Goal: Information Seeking & Learning: Learn about a topic

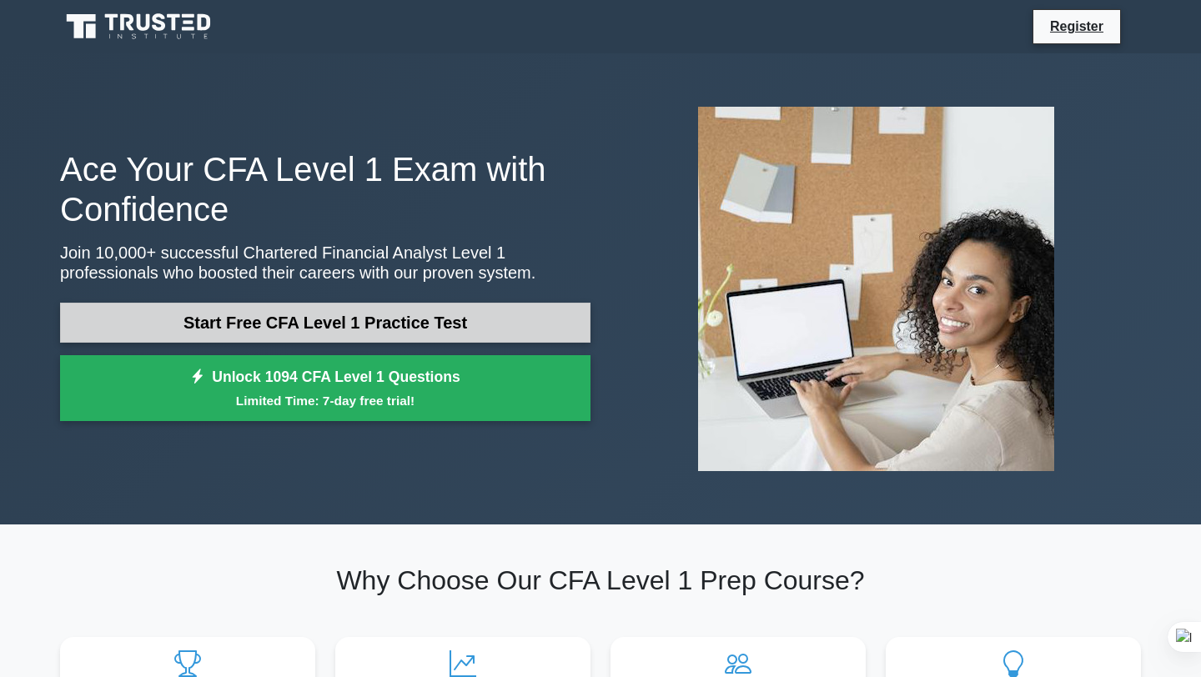
click at [465, 312] on link "Start Free CFA Level 1 Practice Test" at bounding box center [325, 323] width 530 height 40
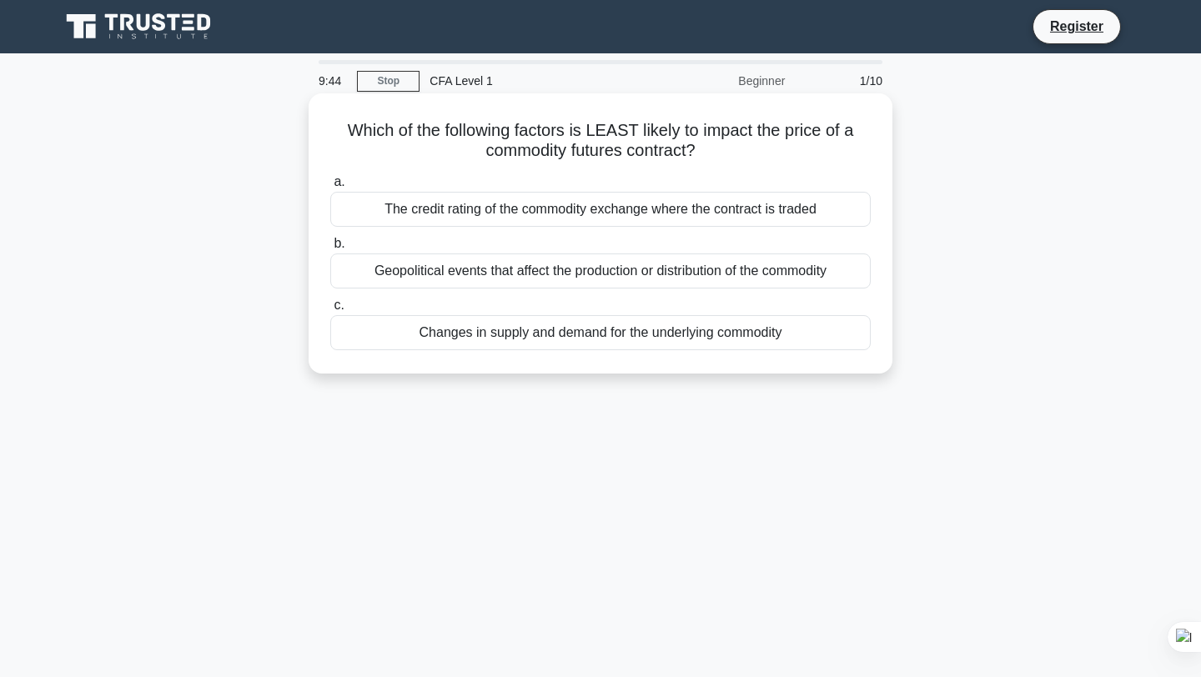
click at [568, 331] on div "Changes in supply and demand for the underlying commodity" at bounding box center [600, 332] width 540 height 35
click at [330, 311] on input "c. Changes in supply and demand for the underlying commodity" at bounding box center [330, 305] width 0 height 11
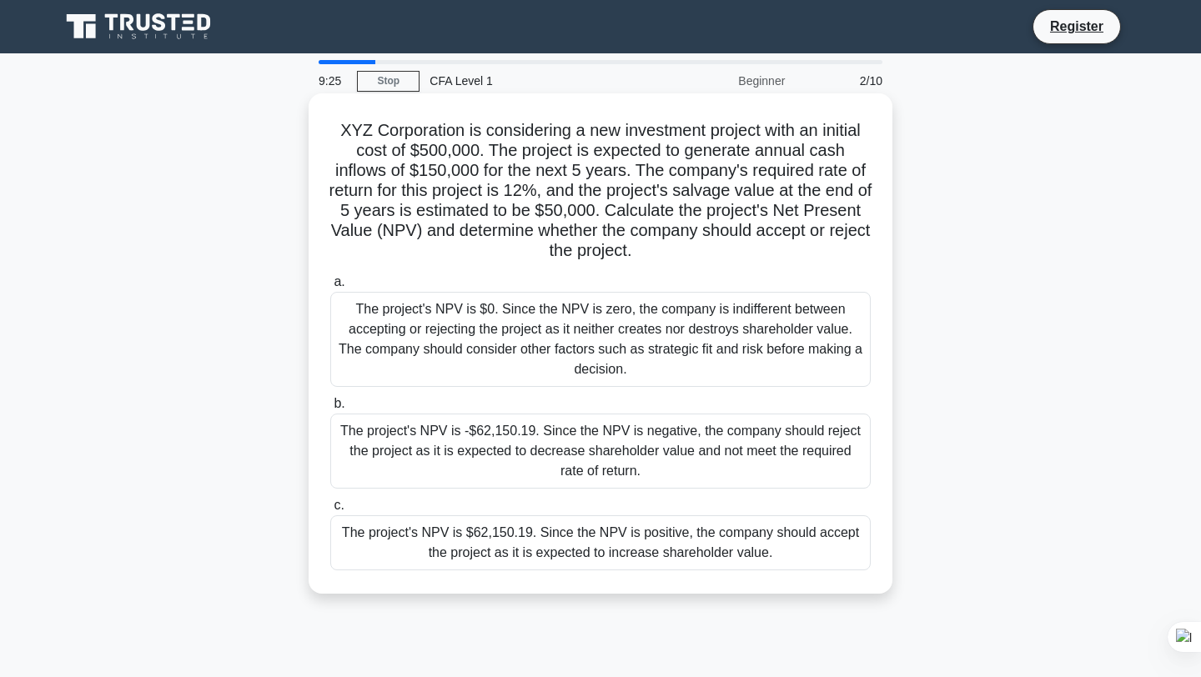
drag, startPoint x: 642, startPoint y: 257, endPoint x: 313, endPoint y: 128, distance: 353.9
click at [313, 128] on div "XYZ Corporation is considering a new investment project with an initial cost of…" at bounding box center [601, 343] width 584 height 500
copy h5 "XYZ Corporation is considering a new investment project with an initial cost of…"
click at [531, 546] on div "The project's NPV is $62,150.19. Since the NPV is positive, the company should …" at bounding box center [600, 542] width 540 height 55
click at [330, 511] on input "c. The project's NPV is $62,150.19. Since the NPV is positive, the company shou…" at bounding box center [330, 505] width 0 height 11
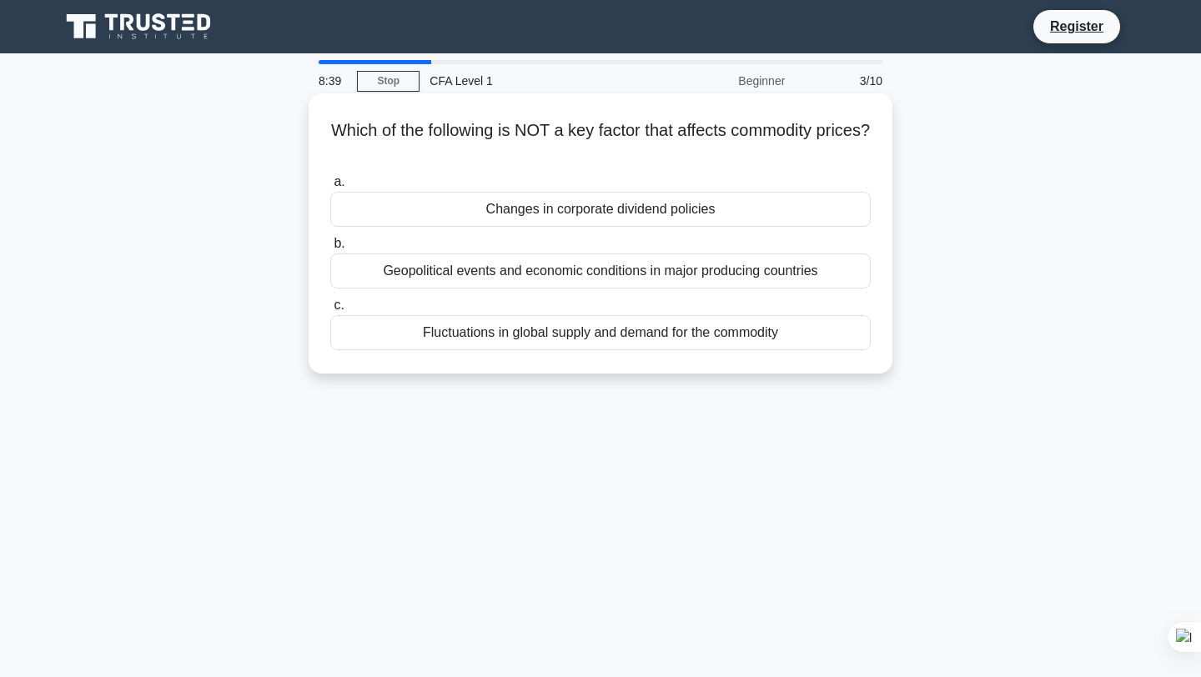
click at [619, 216] on div "Changes in corporate dividend policies" at bounding box center [600, 209] width 540 height 35
click at [330, 188] on input "a. Changes in corporate dividend policies" at bounding box center [330, 182] width 0 height 11
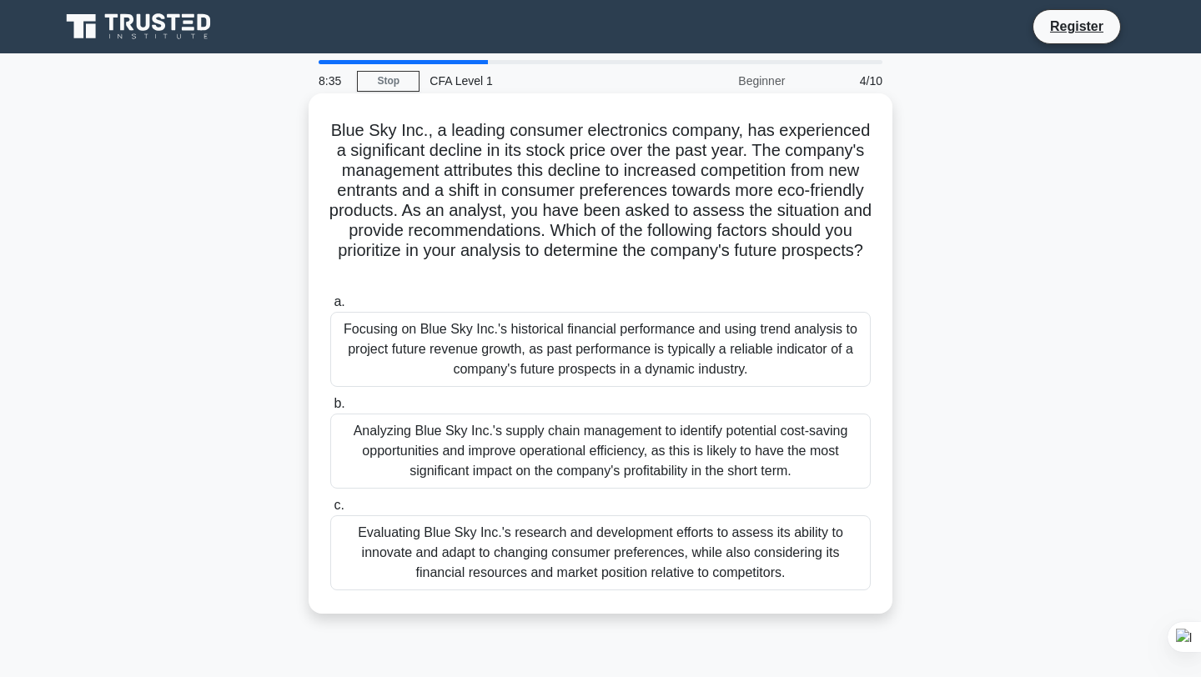
click at [643, 196] on h5 "Blue Sky Inc., a leading consumer electronics company, has experienced a signif…" at bounding box center [601, 201] width 544 height 162
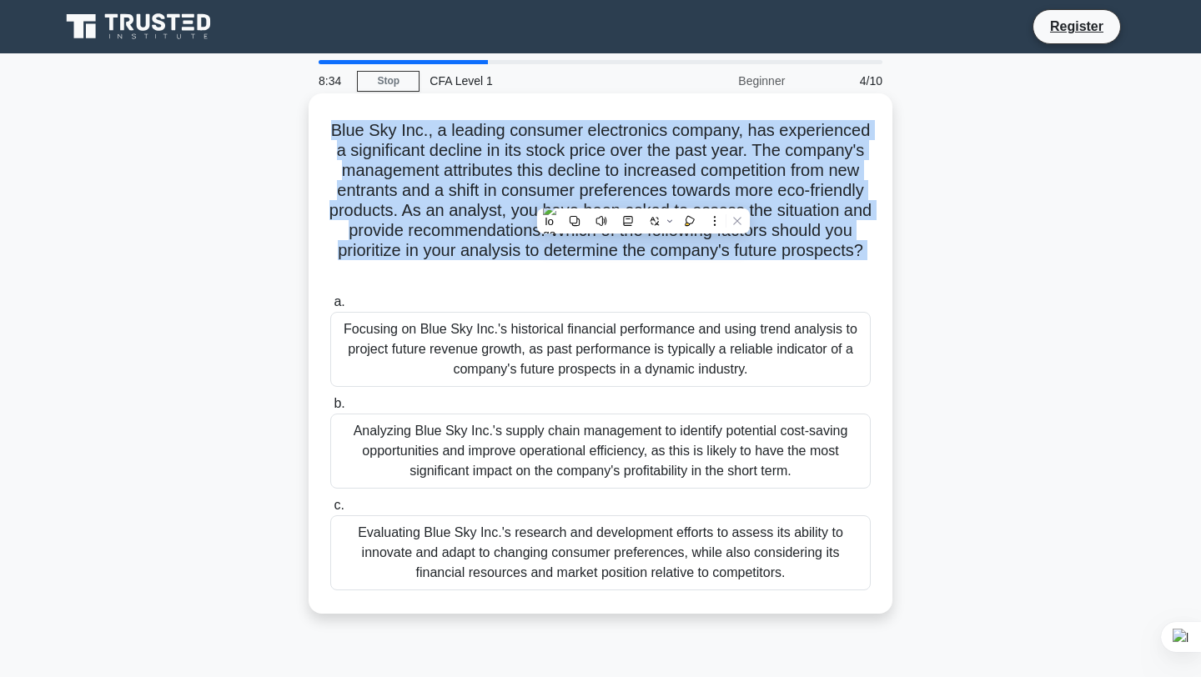
click at [643, 196] on h5 "Blue Sky Inc., a leading consumer electronics company, has experienced a signif…" at bounding box center [601, 201] width 544 height 162
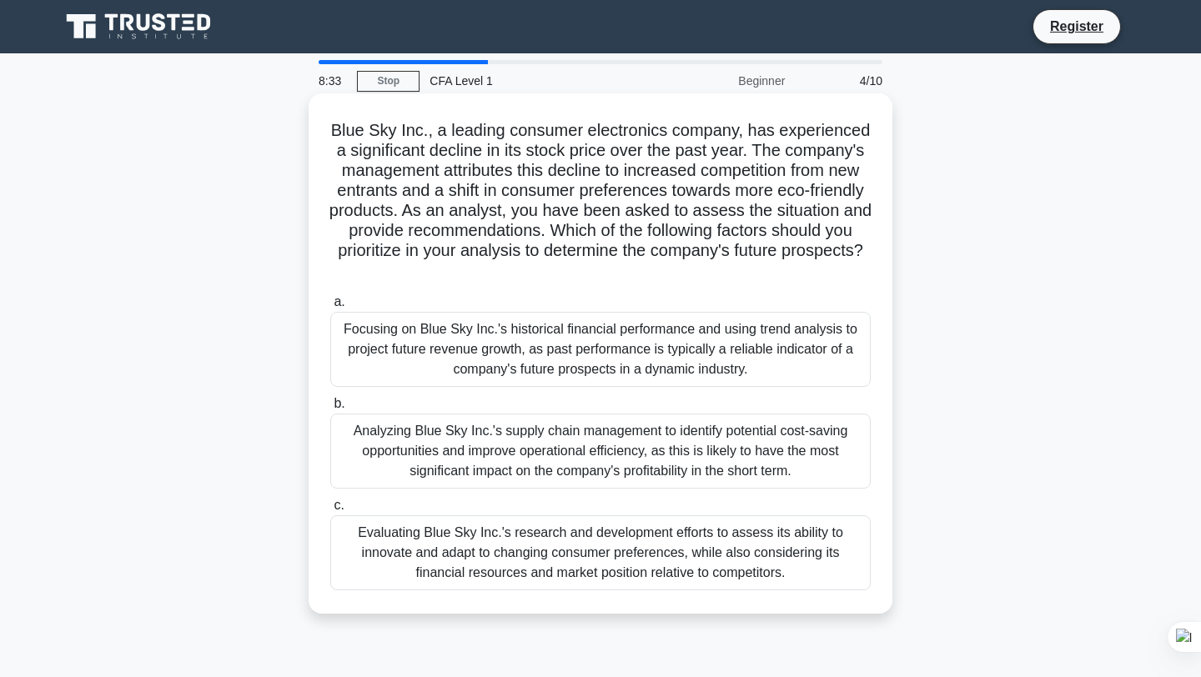
click at [643, 196] on h5 "Blue Sky Inc., a leading consumer electronics company, has experienced a signif…" at bounding box center [601, 201] width 544 height 162
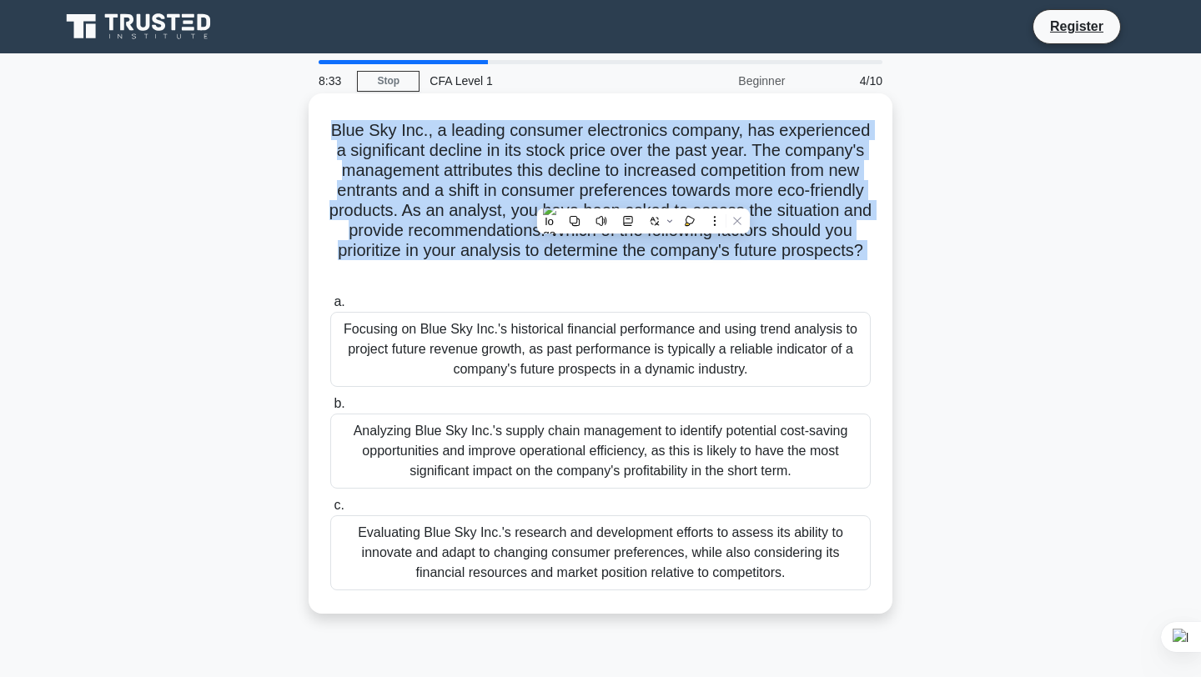
click at [643, 196] on h5 "Blue Sky Inc., a leading consumer electronics company, has experienced a signif…" at bounding box center [601, 201] width 544 height 162
click at [585, 213] on h5 "Blue Sky Inc., a leading consumer electronics company, has experienced a signif…" at bounding box center [601, 201] width 544 height 162
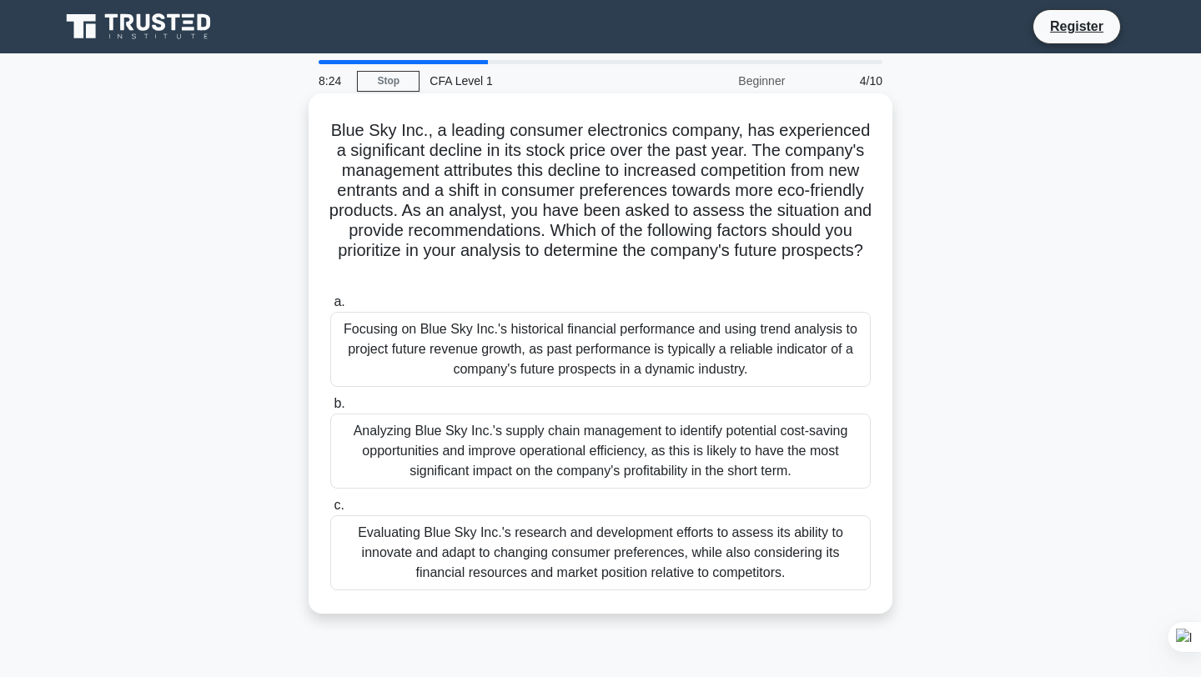
click at [580, 454] on div "Analyzing Blue Sky Inc.'s supply chain management to identify potential cost-sa…" at bounding box center [600, 451] width 540 height 75
click at [330, 409] on input "b. Analyzing Blue Sky Inc.'s supply chain management to identify potential cost…" at bounding box center [330, 404] width 0 height 11
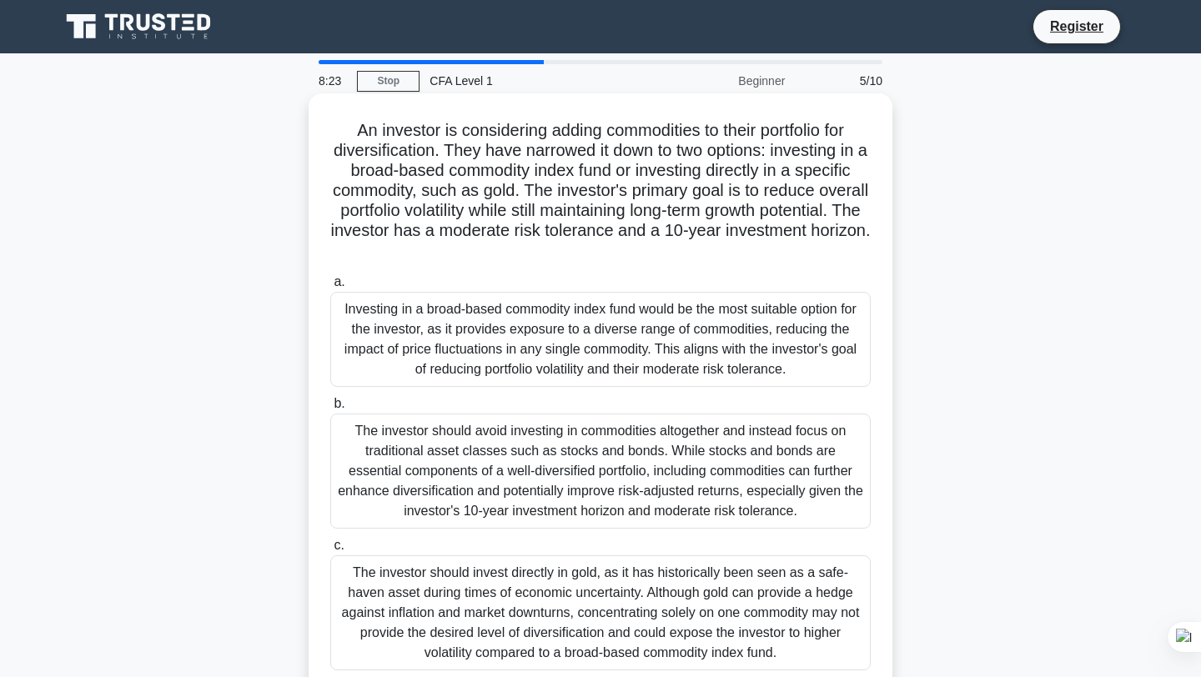
click at [587, 473] on div "The investor should avoid investing in commodities altogether and instead focus…" at bounding box center [600, 471] width 540 height 115
click at [330, 409] on input "b. The investor should avoid investing in commodities altogether and instead fo…" at bounding box center [330, 404] width 0 height 11
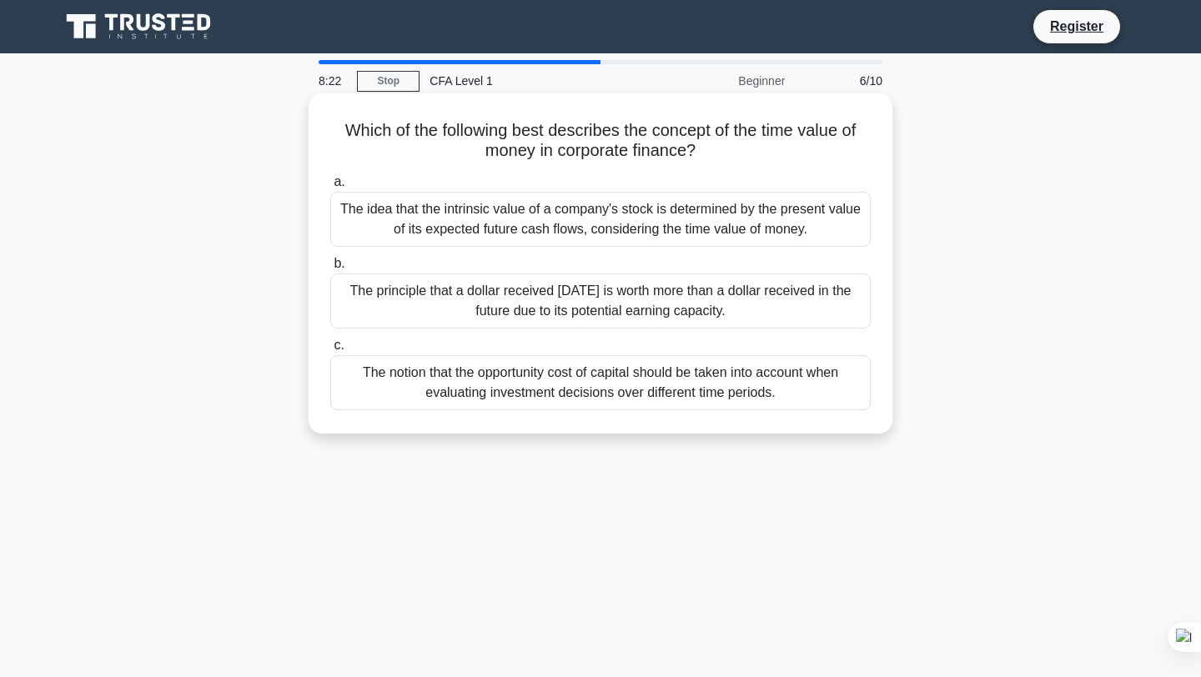
click at [650, 338] on label "c. The notion that the opportunity cost of capital should be taken into account…" at bounding box center [600, 372] width 540 height 75
click at [330, 340] on input "c. The notion that the opportunity cost of capital should be taken into account…" at bounding box center [330, 345] width 0 height 11
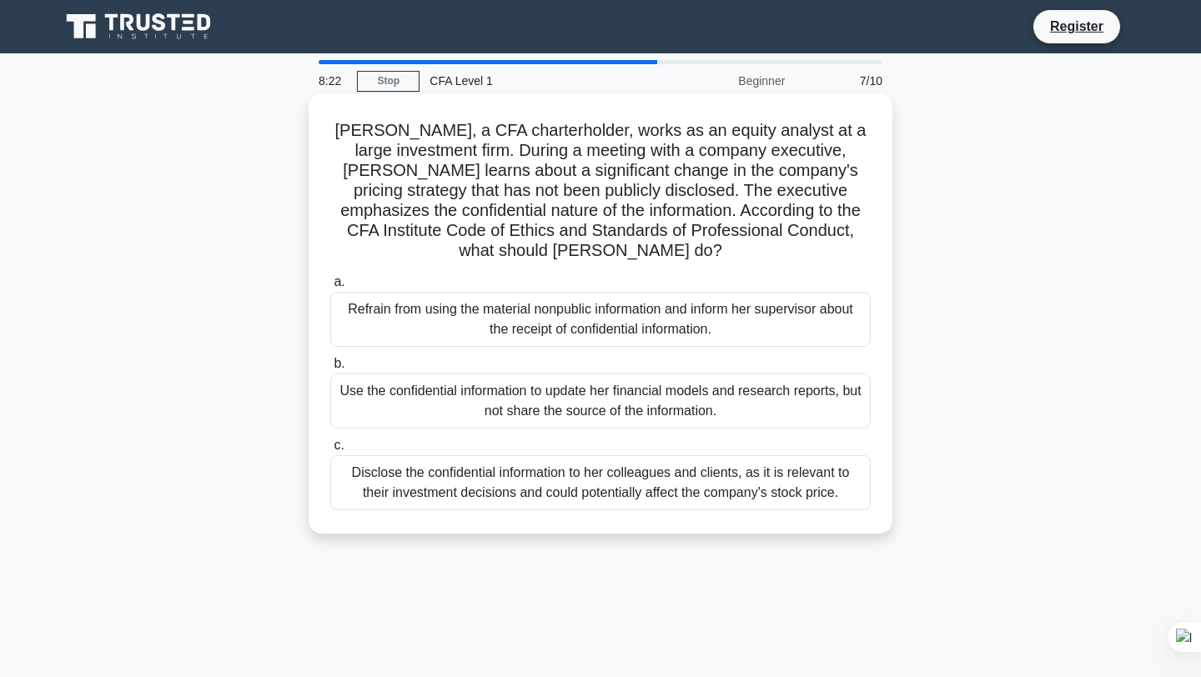
click at [665, 324] on div "Refrain from using the material nonpublic information and inform her supervisor…" at bounding box center [600, 319] width 540 height 55
click at [330, 288] on input "a. Refrain from using the material nonpublic information and inform her supervi…" at bounding box center [330, 282] width 0 height 11
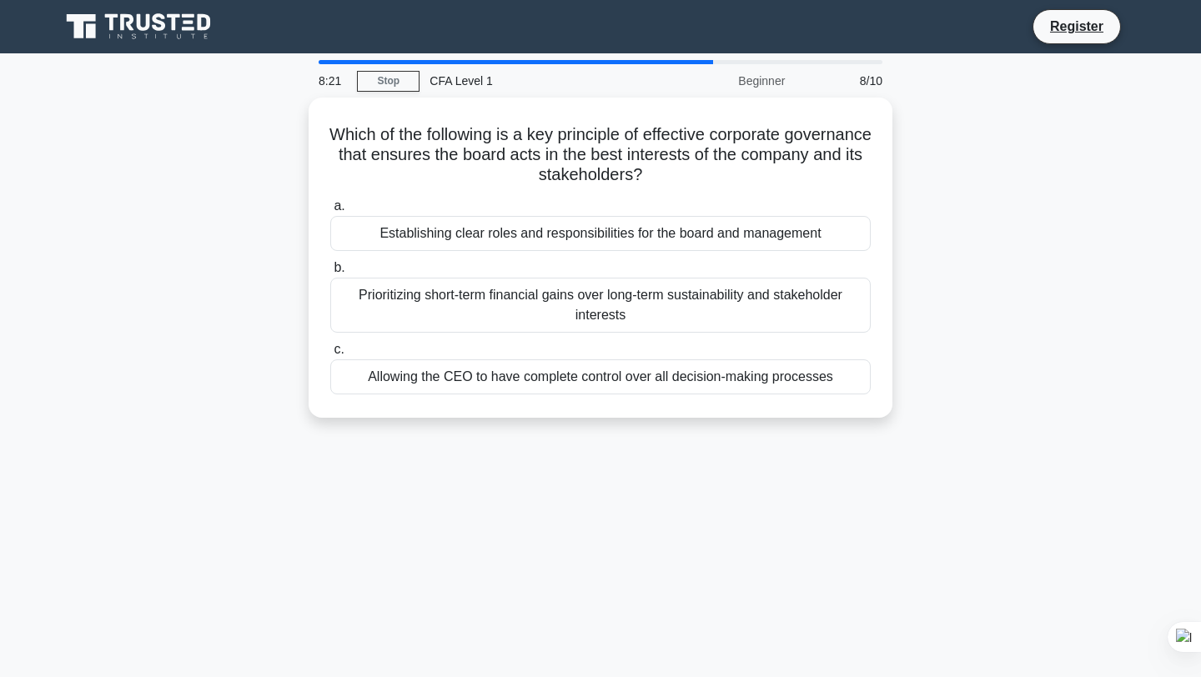
click at [665, 324] on div "Prioritizing short-term financial gains over long-term sustainability and stake…" at bounding box center [600, 305] width 540 height 55
click at [330, 274] on input "b. Prioritizing short-term financial gains over long-term sustainability and st…" at bounding box center [330, 268] width 0 height 11
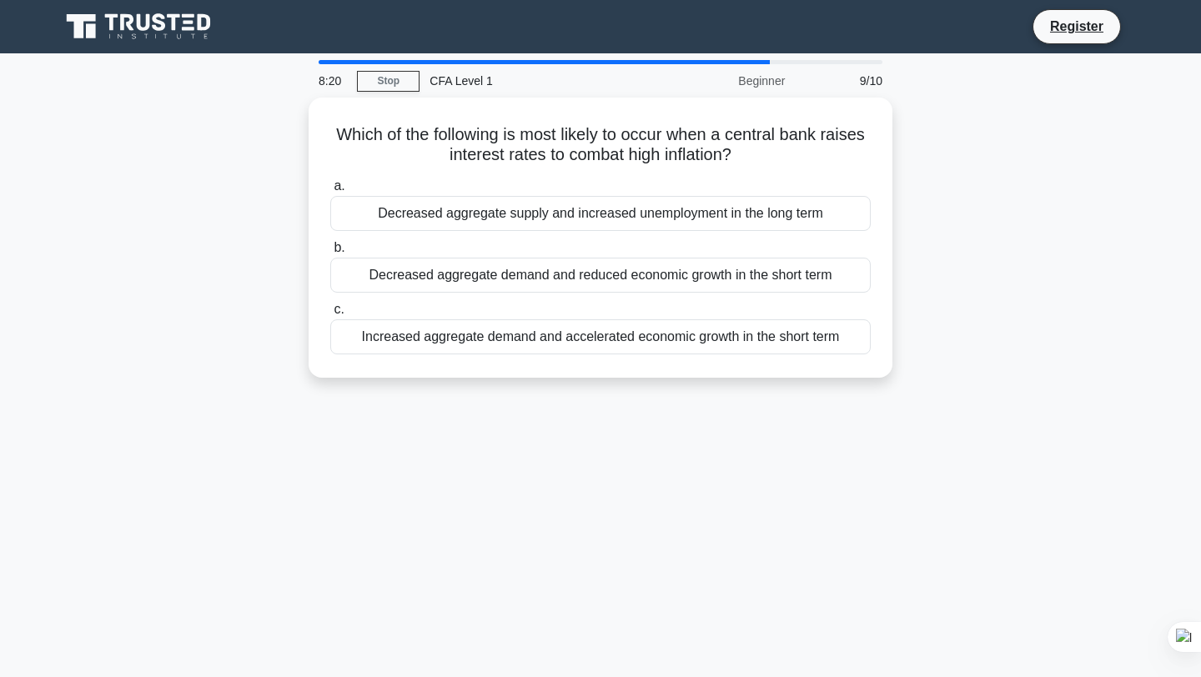
click at [665, 324] on div "Increased aggregate demand and accelerated economic growth in the short term" at bounding box center [600, 336] width 540 height 35
click at [330, 315] on input "c. Increased aggregate demand and accelerated economic growth in the short term" at bounding box center [330, 309] width 0 height 11
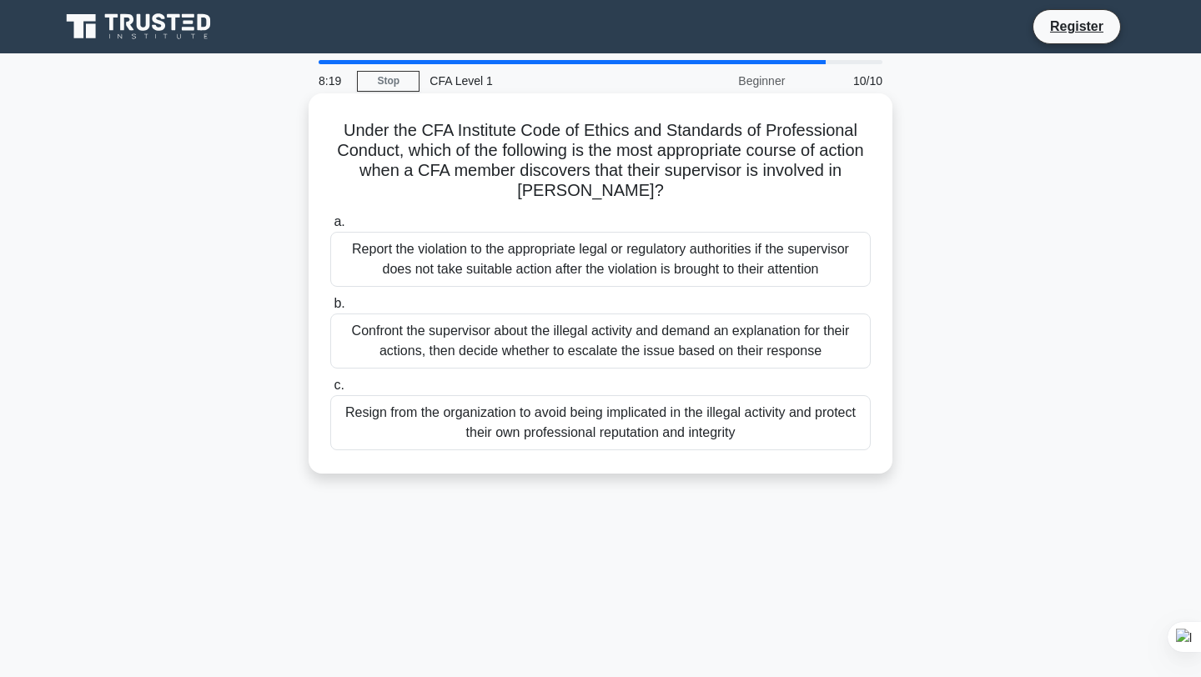
click at [655, 335] on div "Confront the supervisor about the illegal activity and demand an explanation fo…" at bounding box center [600, 341] width 540 height 55
click at [330, 309] on input "b. Confront the supervisor about the illegal activity and demand an explanation…" at bounding box center [330, 304] width 0 height 11
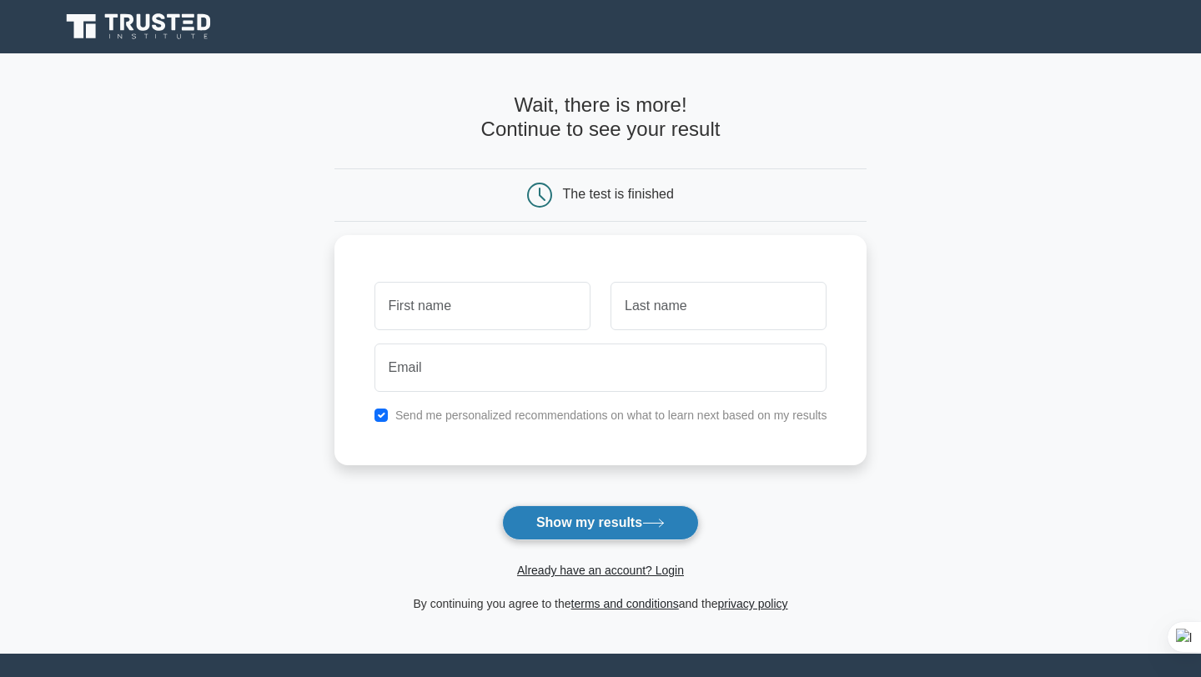
click at [597, 527] on button "Show my results" at bounding box center [600, 522] width 197 height 35
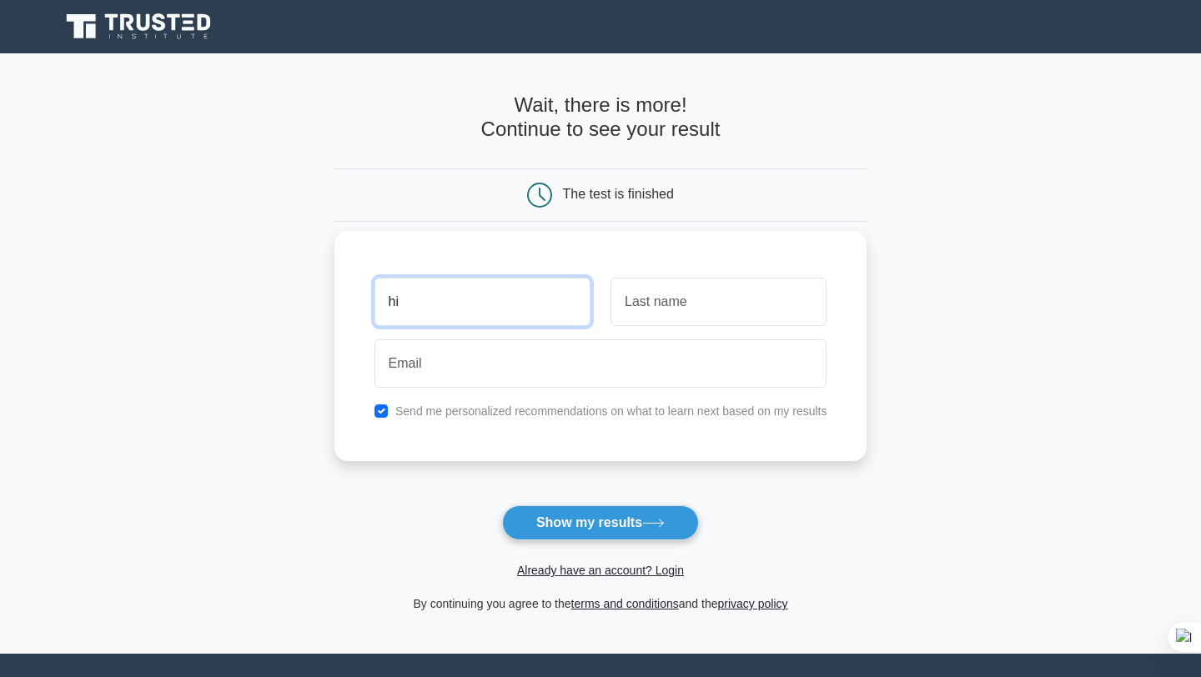
type input "hi"
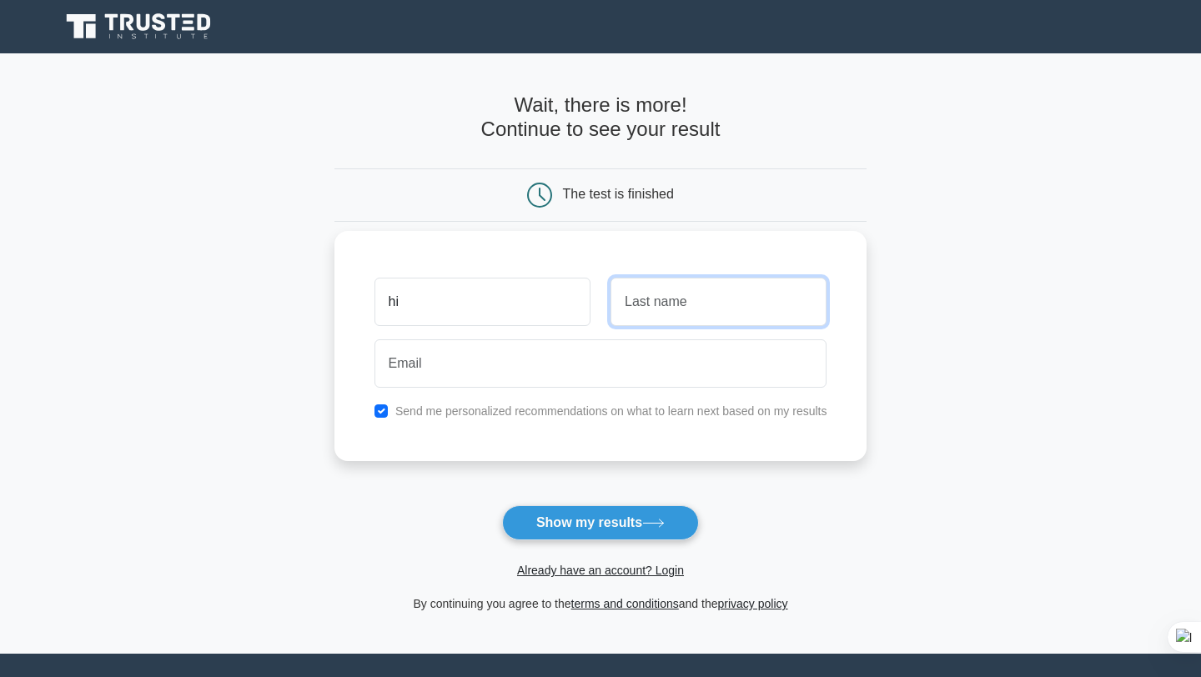
click at [697, 309] on input "text" at bounding box center [718, 302] width 216 height 48
type input "hi"
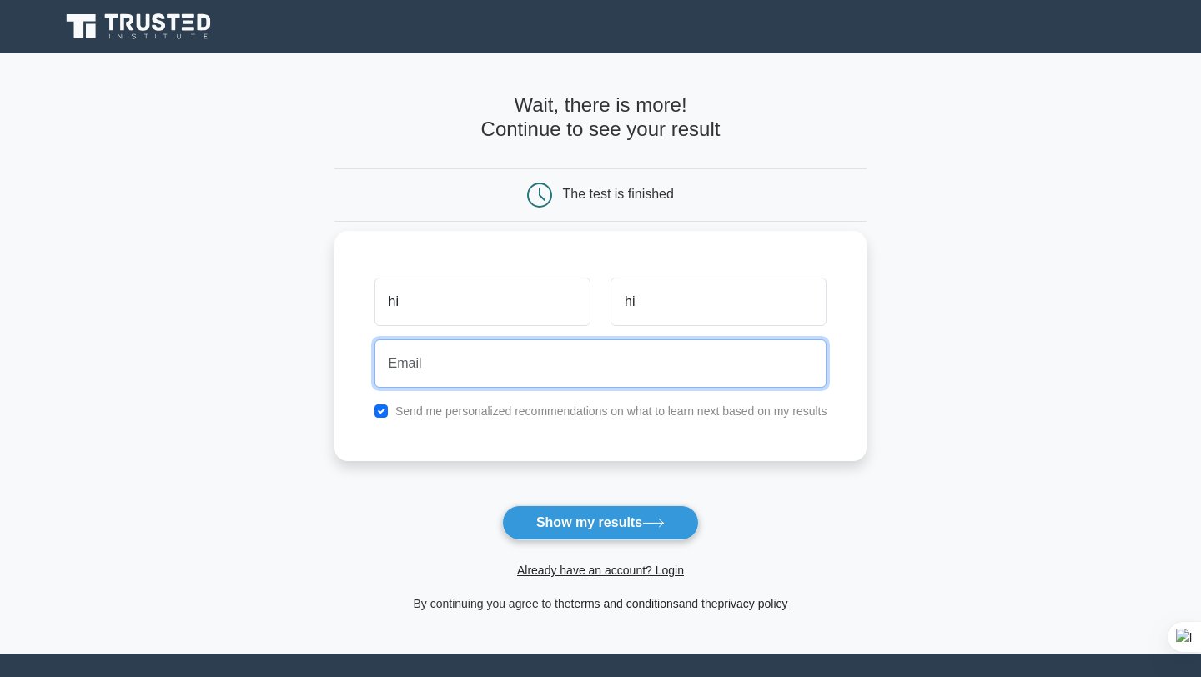
click at [590, 361] on input "email" at bounding box center [600, 363] width 453 height 48
type input "thuhienlp43@gmail.com"
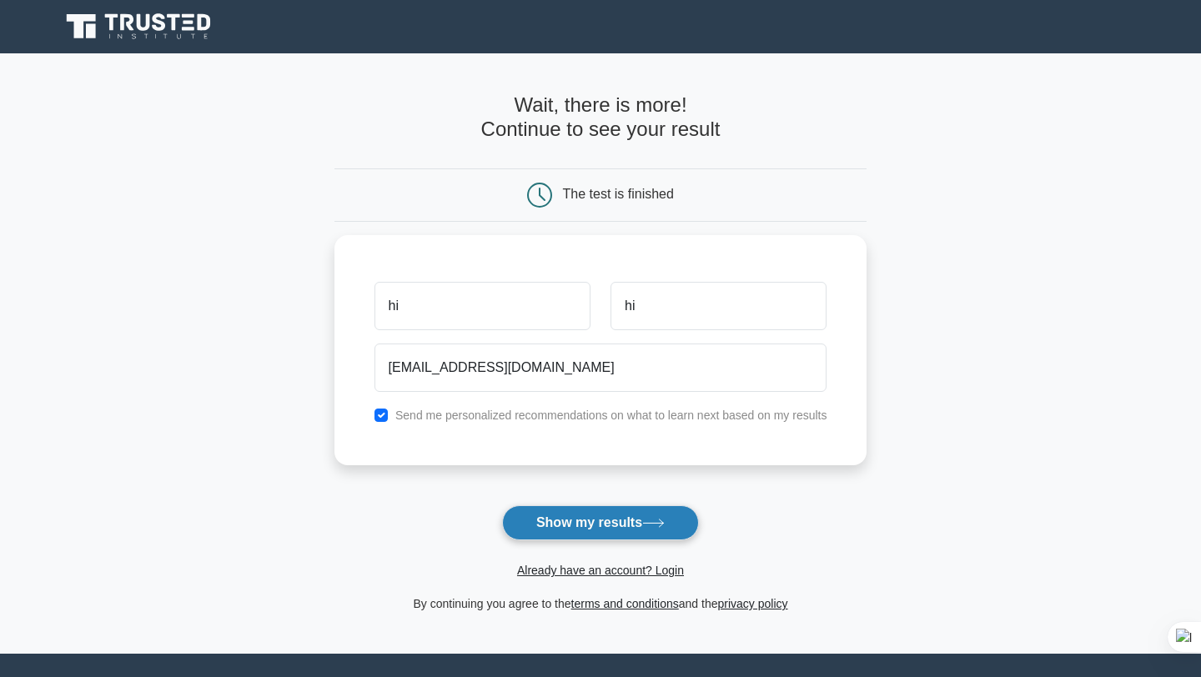
click at [573, 517] on button "Show my results" at bounding box center [600, 522] width 197 height 35
